Goal: Transaction & Acquisition: Purchase product/service

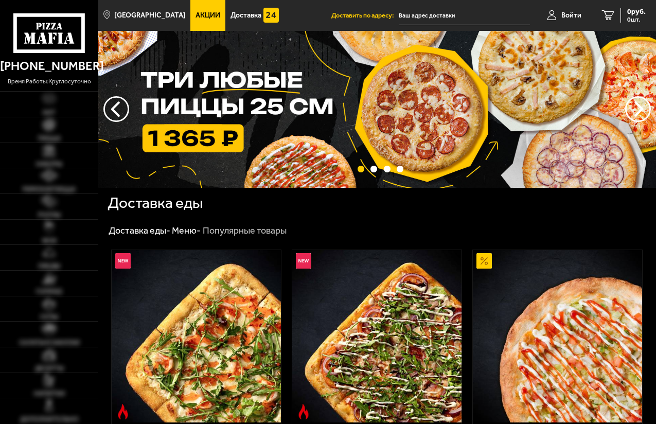
type input "[STREET_ADDRESS]"
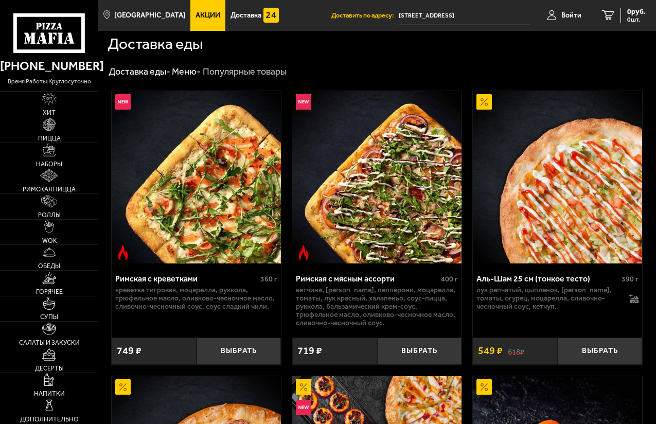
scroll to position [206, 0]
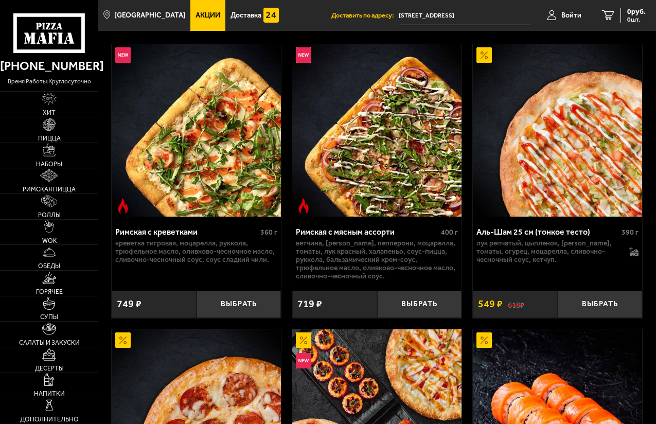
click at [46, 157] on link "Наборы" at bounding box center [49, 155] width 98 height 25
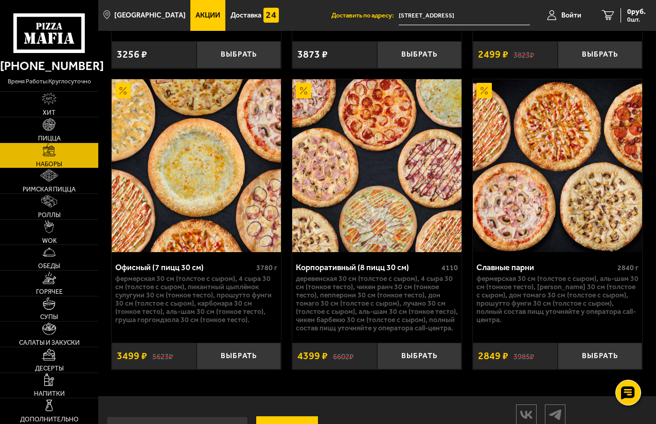
scroll to position [2825, 0]
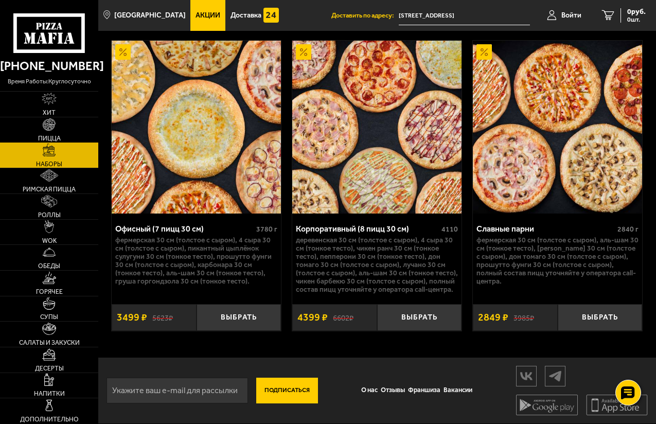
click at [39, 126] on link "Пицца" at bounding box center [49, 129] width 98 height 25
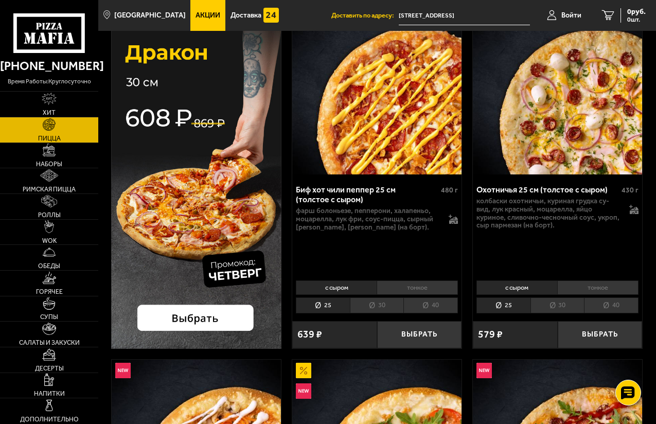
scroll to position [103, 0]
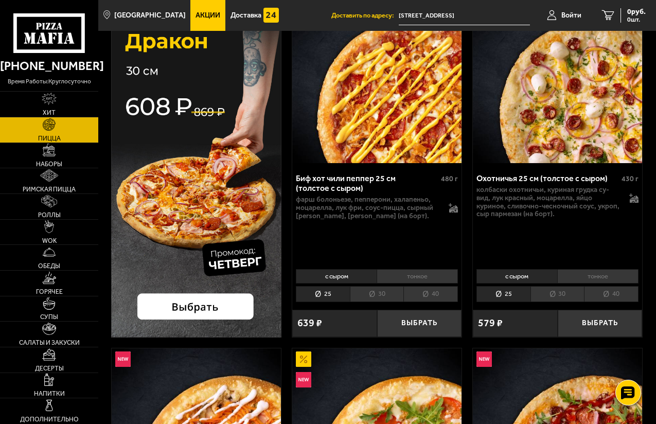
click at [421, 295] on li "40" at bounding box center [430, 294] width 55 height 16
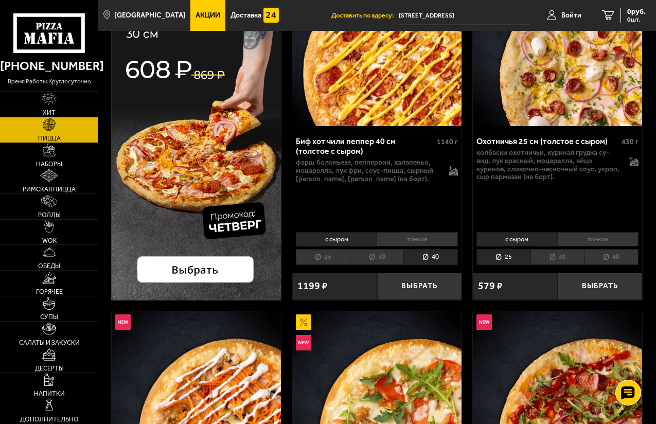
scroll to position [154, 0]
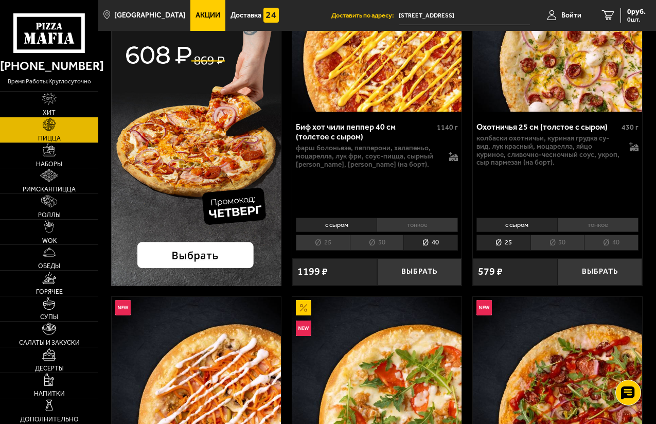
click at [370, 240] on li "30" at bounding box center [377, 243] width 54 height 16
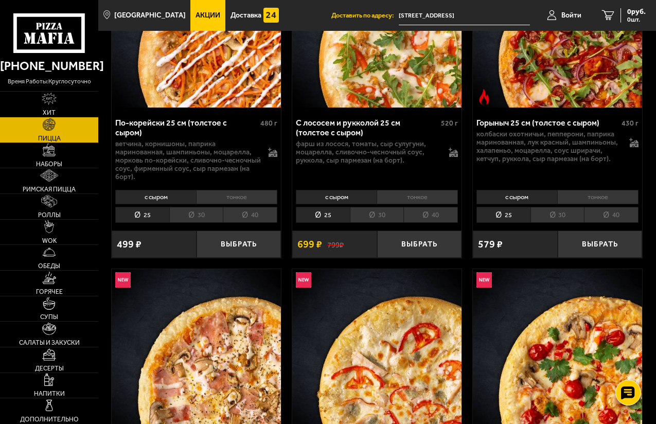
scroll to position [515, 0]
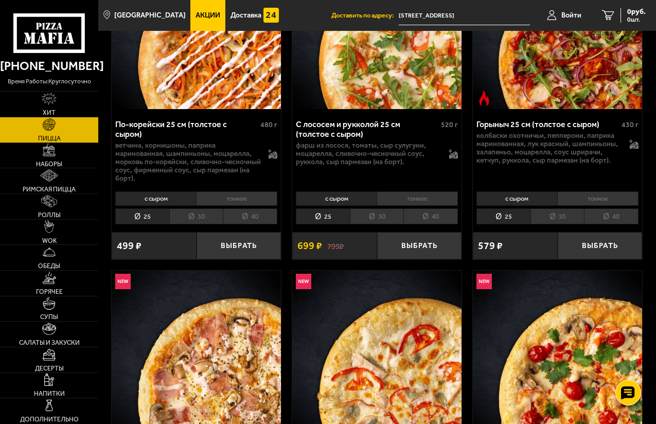
click at [545, 220] on li "30" at bounding box center [557, 216] width 54 height 16
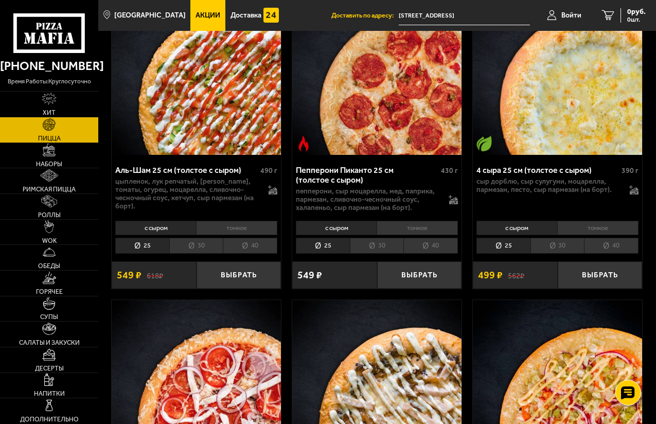
scroll to position [1132, 0]
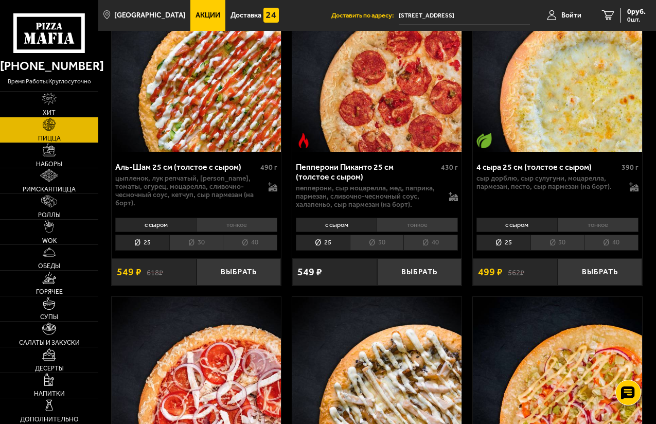
click at [226, 218] on li "тонкое" at bounding box center [236, 225] width 81 height 14
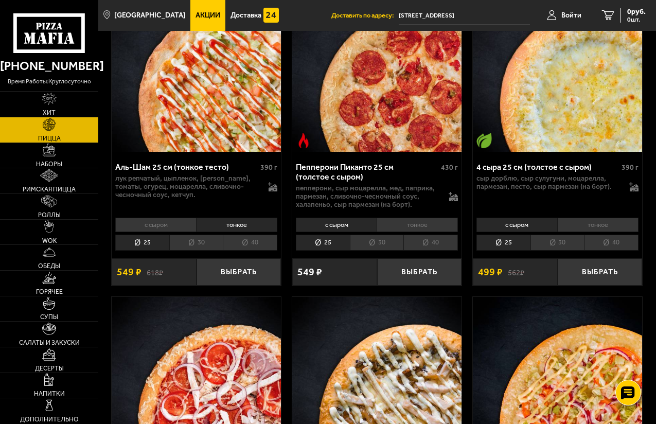
click at [196, 239] on li "30" at bounding box center [196, 243] width 54 height 16
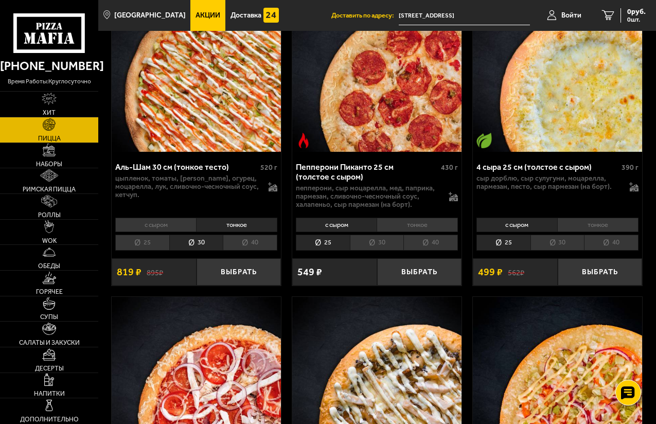
click at [250, 242] on li "40" at bounding box center [250, 243] width 55 height 16
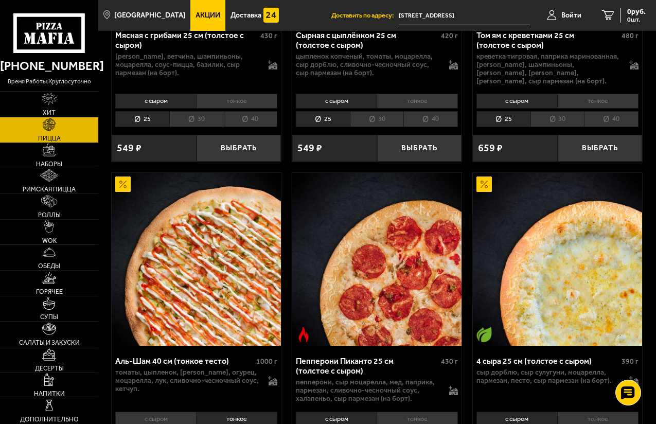
scroll to position [926, 0]
